Goal: Navigation & Orientation: Find specific page/section

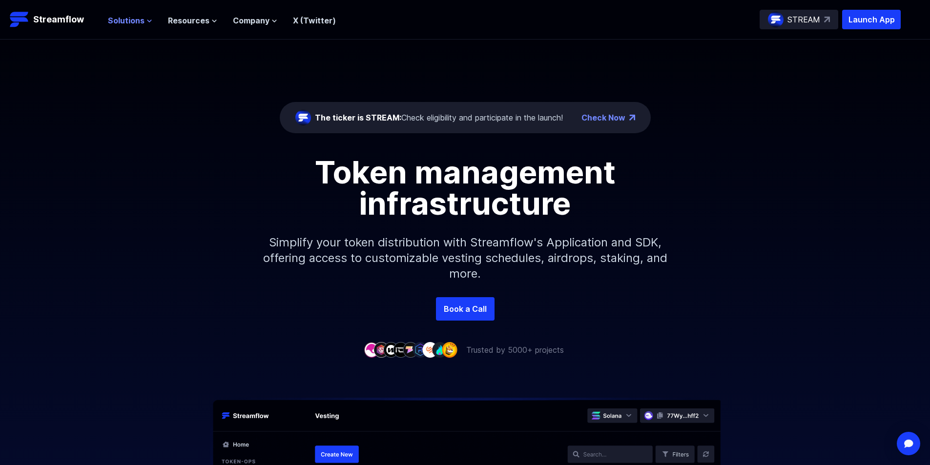
click at [147, 20] on icon at bounding box center [149, 21] width 6 height 6
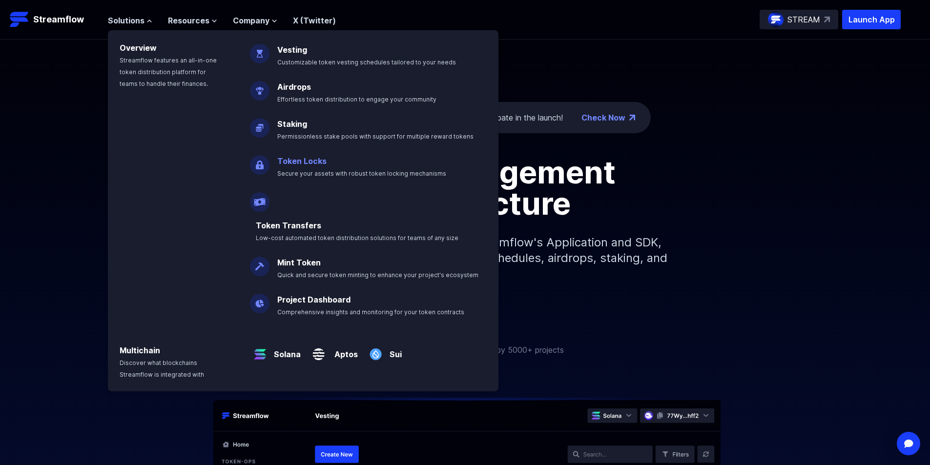
click at [296, 158] on link "Token Locks" at bounding box center [301, 161] width 49 height 10
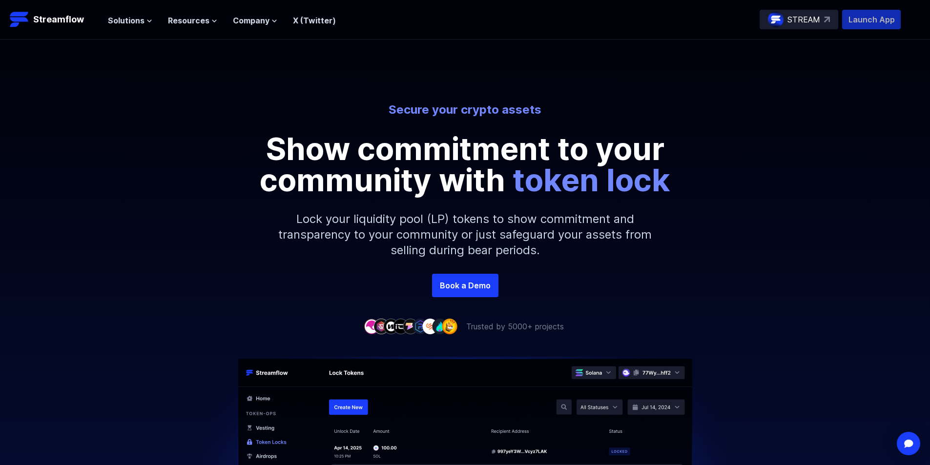
click at [868, 20] on p "Launch App" at bounding box center [871, 20] width 59 height 20
